Goal: Task Accomplishment & Management: Use online tool/utility

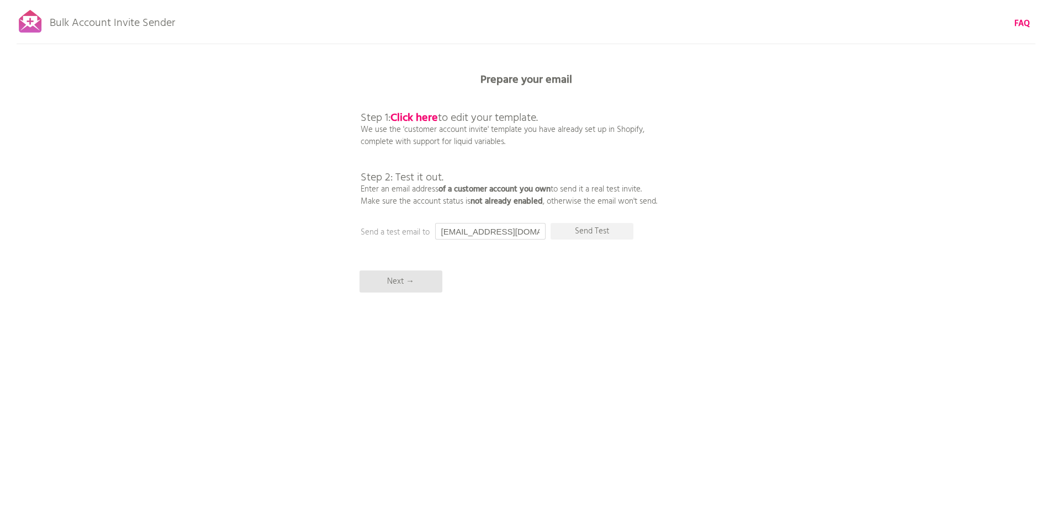
click at [542, 231] on input "[EMAIL_ADDRESS][DOMAIN_NAME]" at bounding box center [490, 231] width 110 height 17
type input "[EMAIL_ADDRESS][DOMAIN_NAME]"
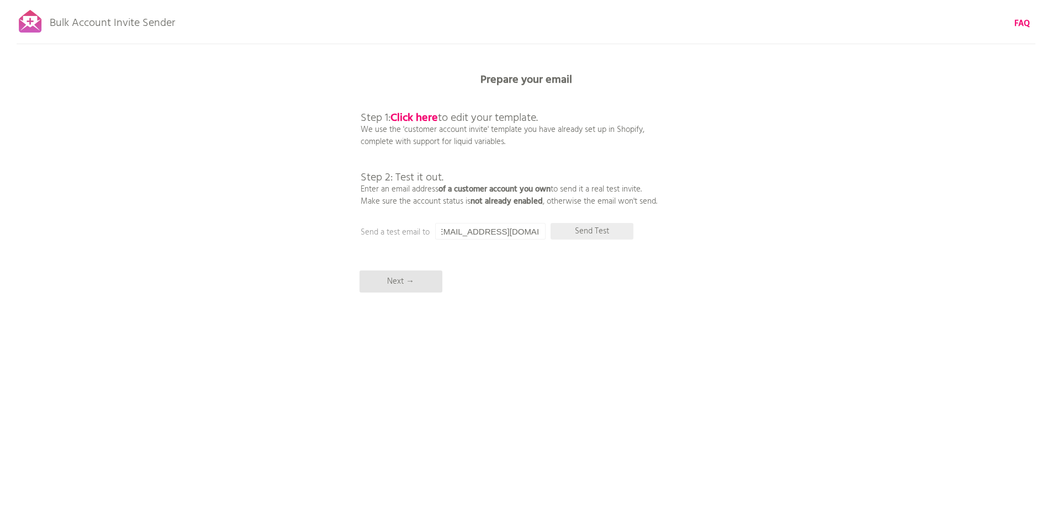
click at [569, 235] on p "Send Test" at bounding box center [592, 231] width 83 height 17
click at [399, 281] on p "Next →" at bounding box center [400, 282] width 83 height 22
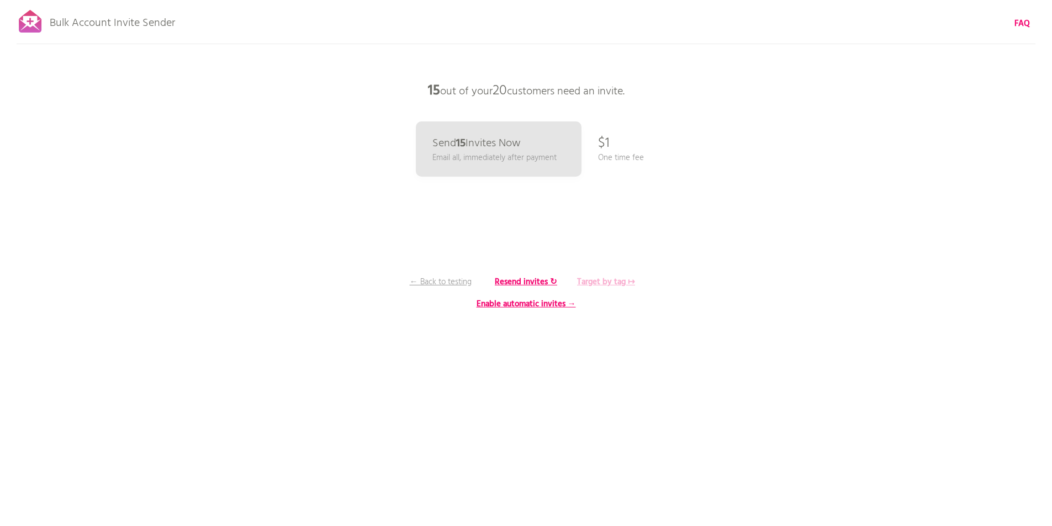
click at [594, 284] on b "Target by tag ↦" at bounding box center [606, 282] width 58 height 13
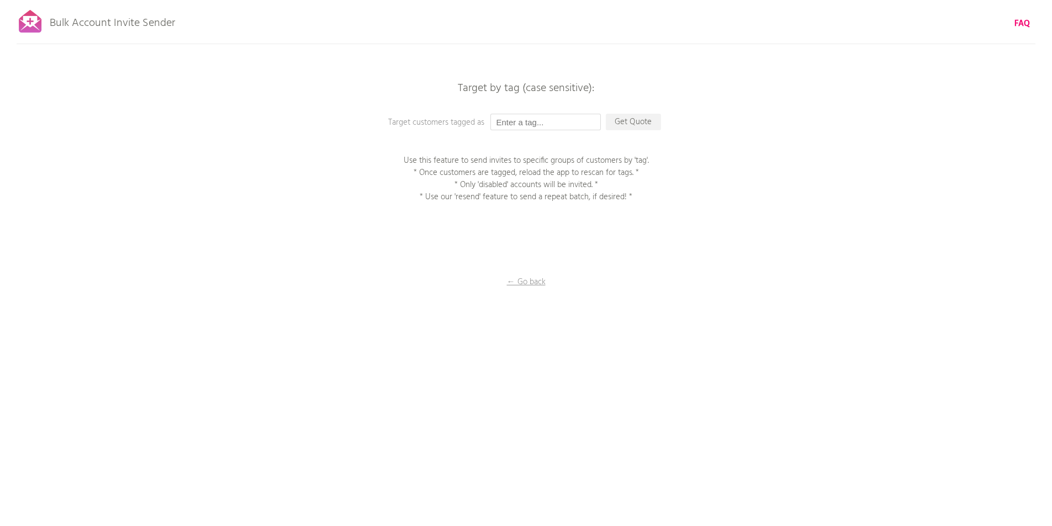
click at [548, 123] on input "text" at bounding box center [545, 122] width 110 height 17
paste input "G"
type input "Gold"
click at [642, 124] on p "Get Quote" at bounding box center [633, 122] width 55 height 17
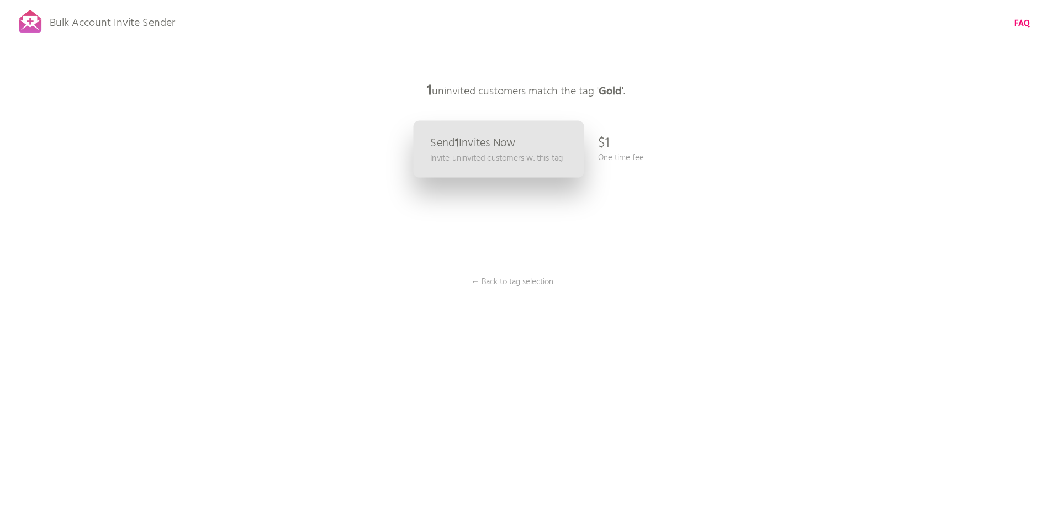
click at [511, 166] on link "Send 1 Invites Now Invite uninvited customers w. this tag" at bounding box center [498, 149] width 171 height 57
